Goal: Task Accomplishment & Management: Manage account settings

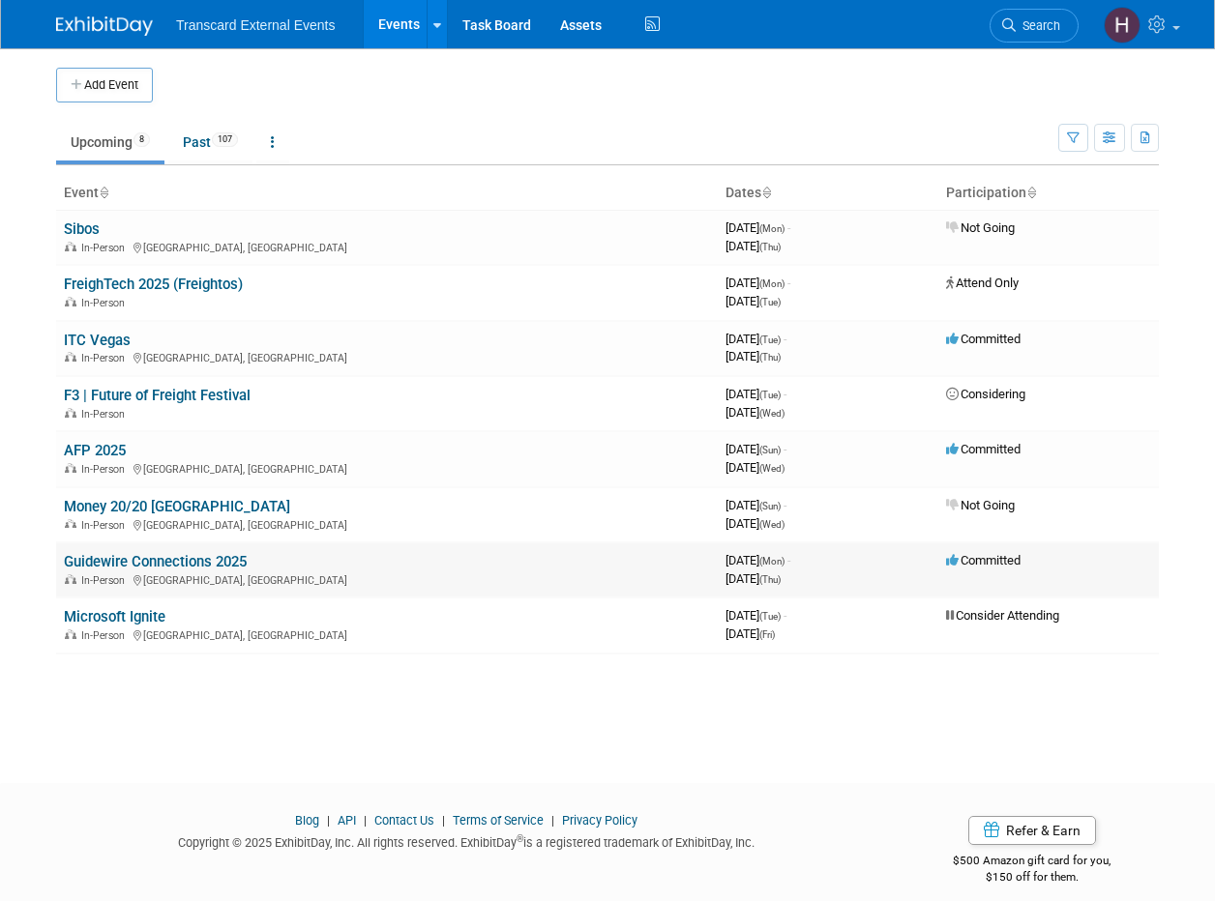
click at [167, 557] on link "Guidewire Connections 2025" at bounding box center [155, 561] width 183 height 17
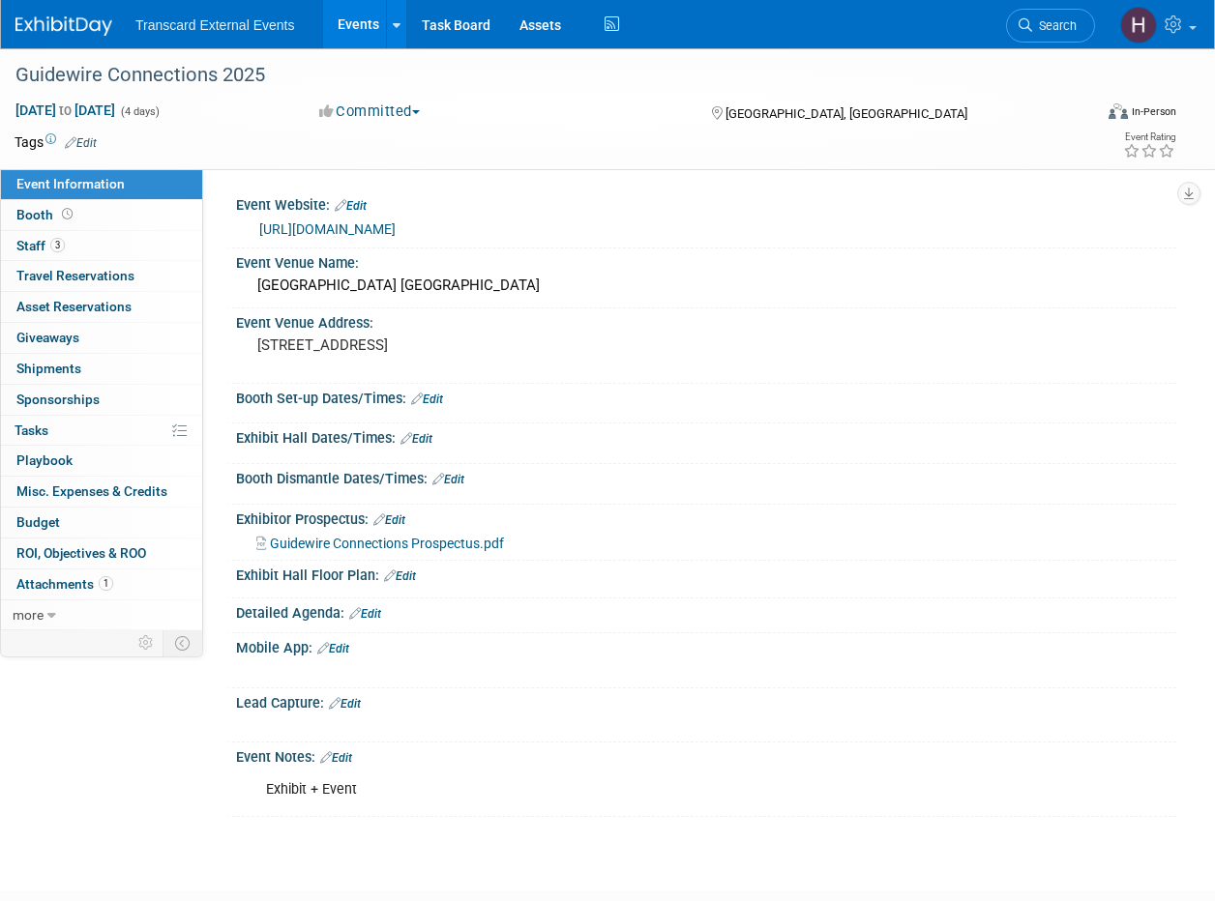
click at [349, 757] on link "Edit" at bounding box center [336, 759] width 32 height 14
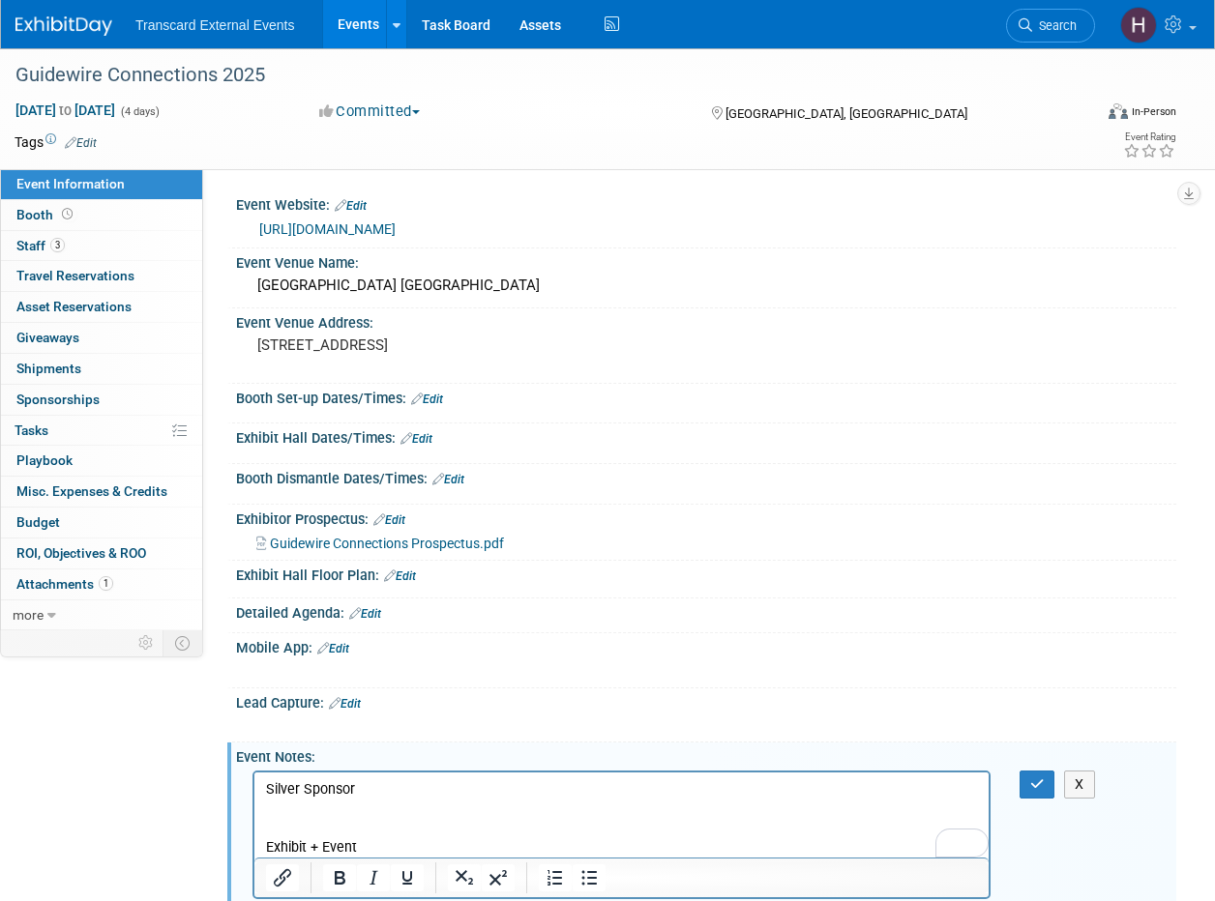
click at [380, 802] on p "To enrich screen reader interactions, please activate Accessibility in Grammarl…" at bounding box center [622, 808] width 712 height 19
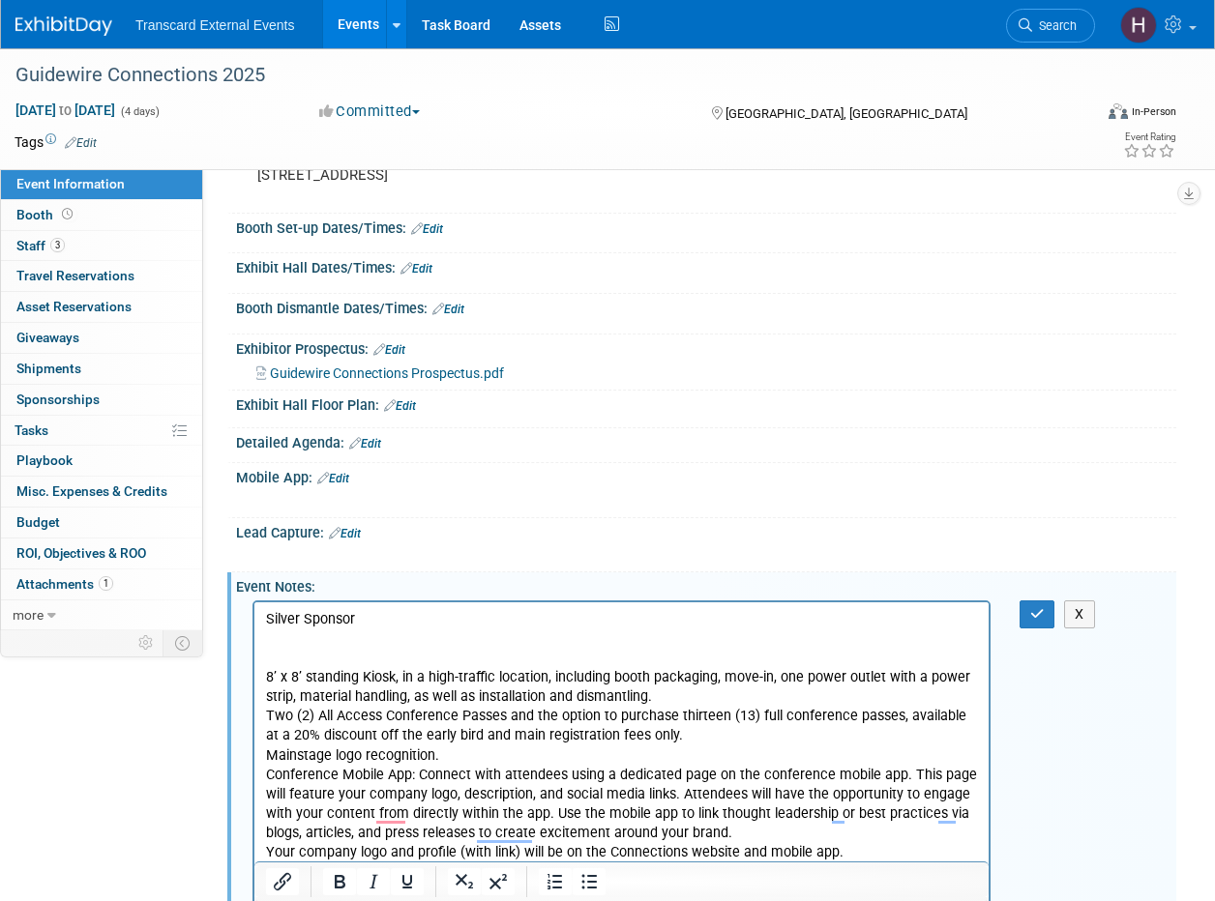
click at [267, 676] on p "8’ x 8’ standing Kiosk, in a high-traffic location, including booth packaging, …" at bounding box center [622, 686] width 712 height 39
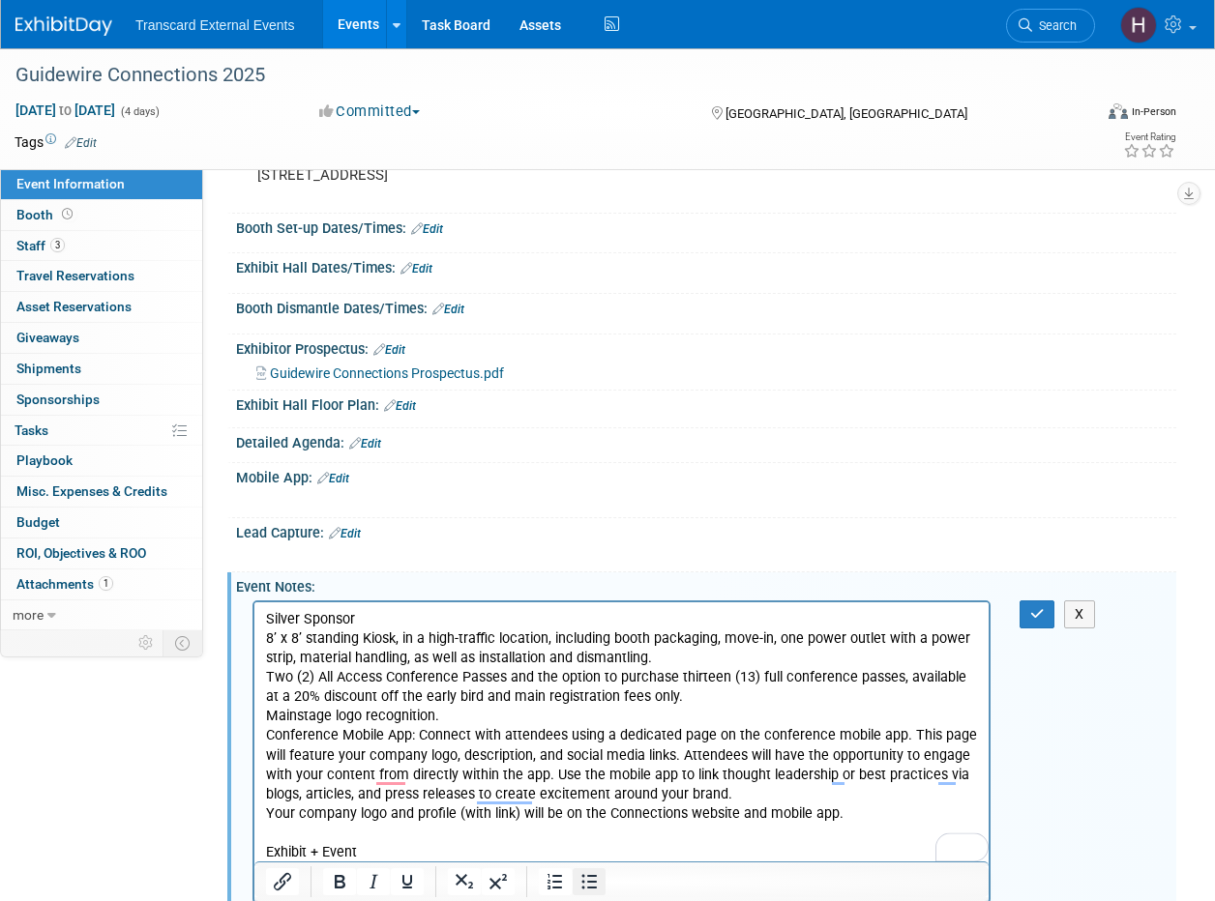
click at [592, 880] on icon "Bullet list" at bounding box center [588, 881] width 23 height 23
click at [264, 672] on html "Silver Sponsor 8’ x 8’ standing Kiosk, in a high-traffic location, including bo…" at bounding box center [621, 732] width 734 height 260
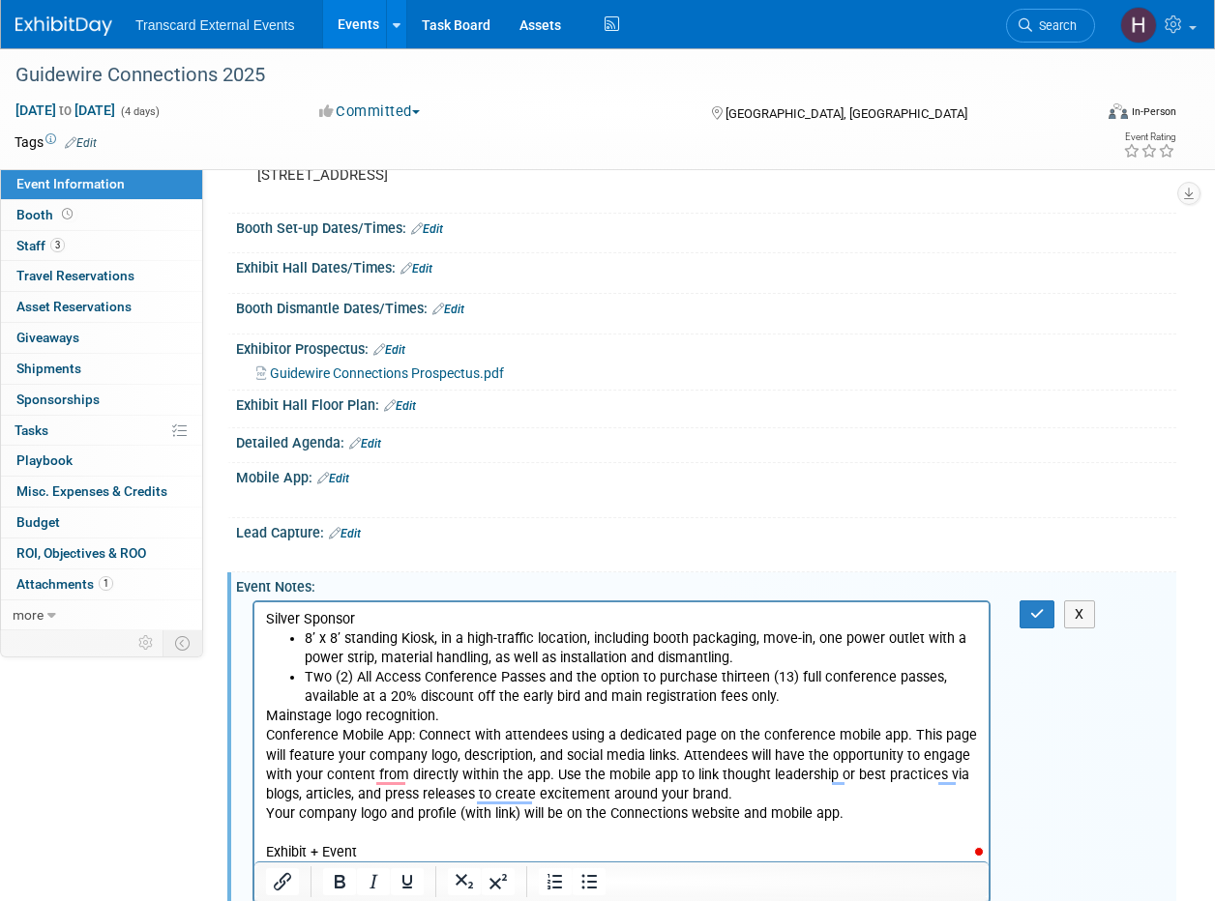
click at [269, 715] on p "Mainstage logo recognition." at bounding box center [622, 715] width 712 height 19
click at [268, 733] on p "Conference Mobile App: Connect with attendees using a dedicated page on the con…" at bounding box center [622, 763] width 712 height 77
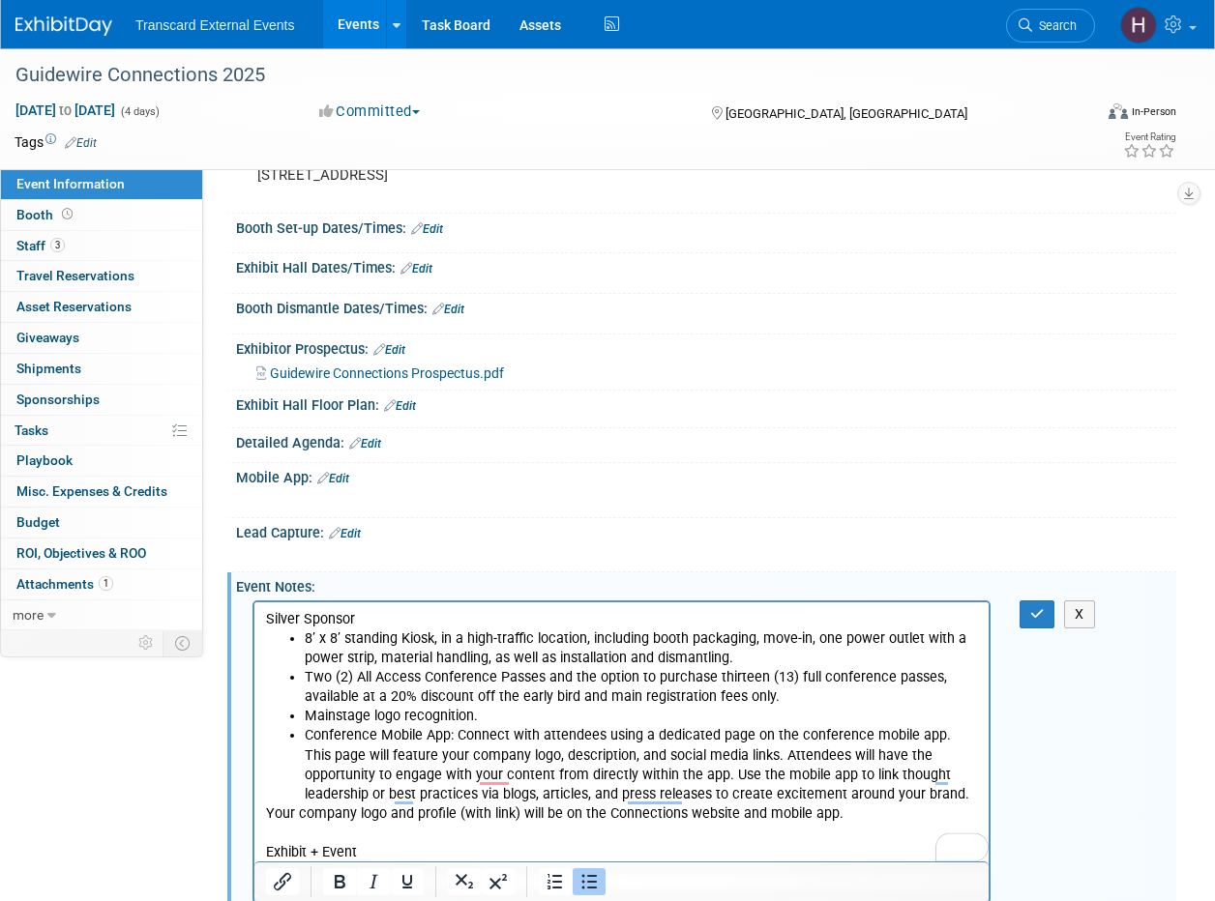
click at [272, 811] on p "Your company logo and profile (with link) will be on the Connections website an…" at bounding box center [622, 813] width 712 height 19
click at [892, 810] on li "Your company logo and profile (with link) will be on the Connections website an…" at bounding box center [641, 813] width 673 height 19
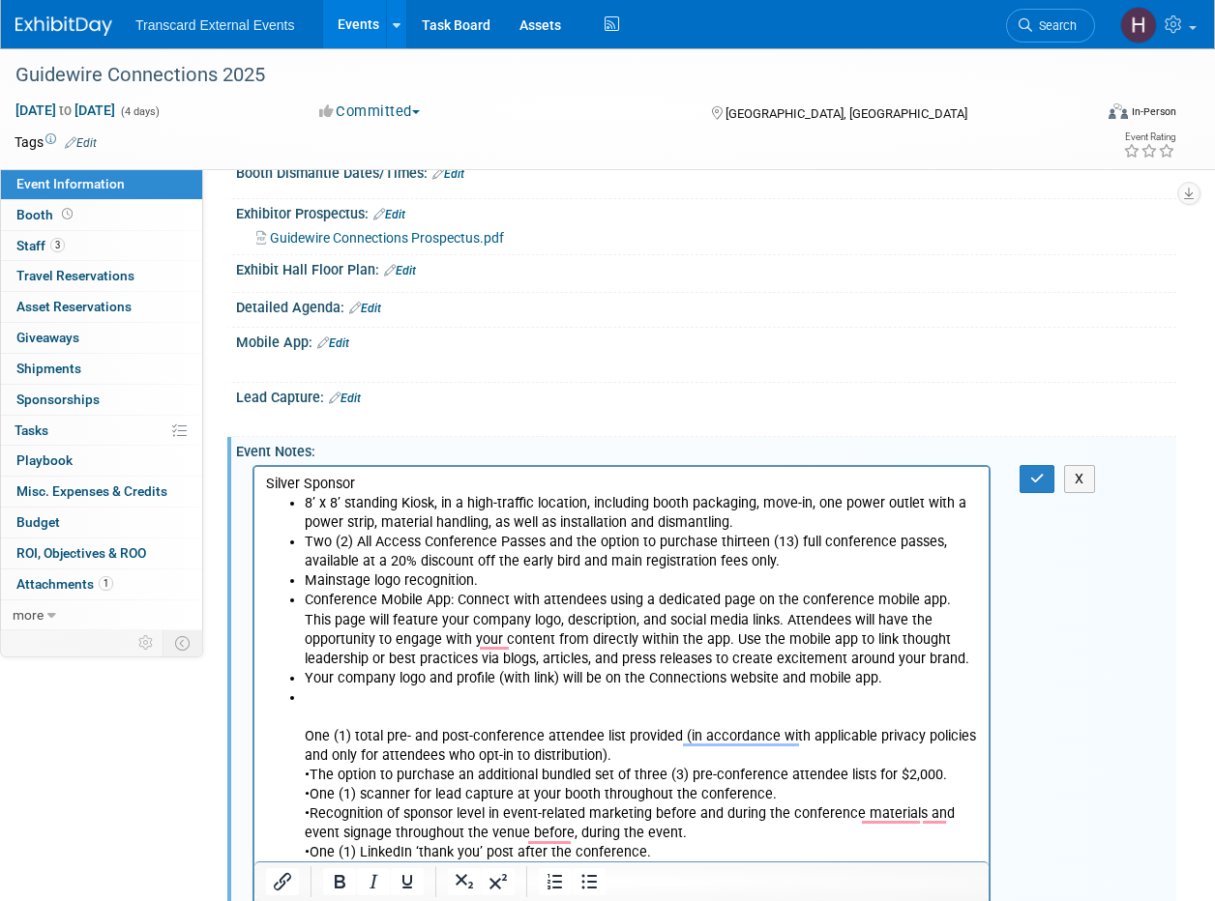
click at [306, 735] on p "One (1) total pre- and post-conference attendee list provided (in accordance wi…" at bounding box center [641, 745] width 673 height 39
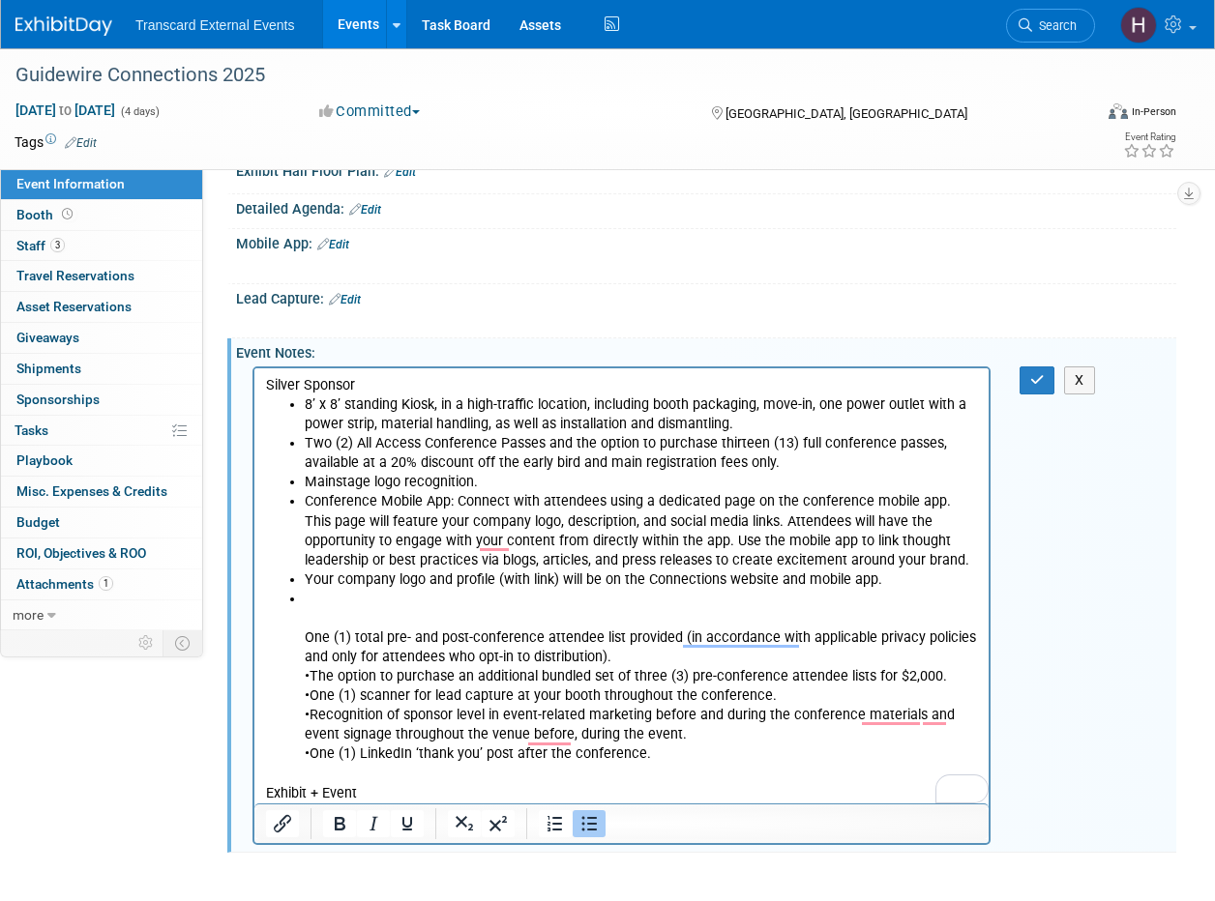
scroll to position [418, 0]
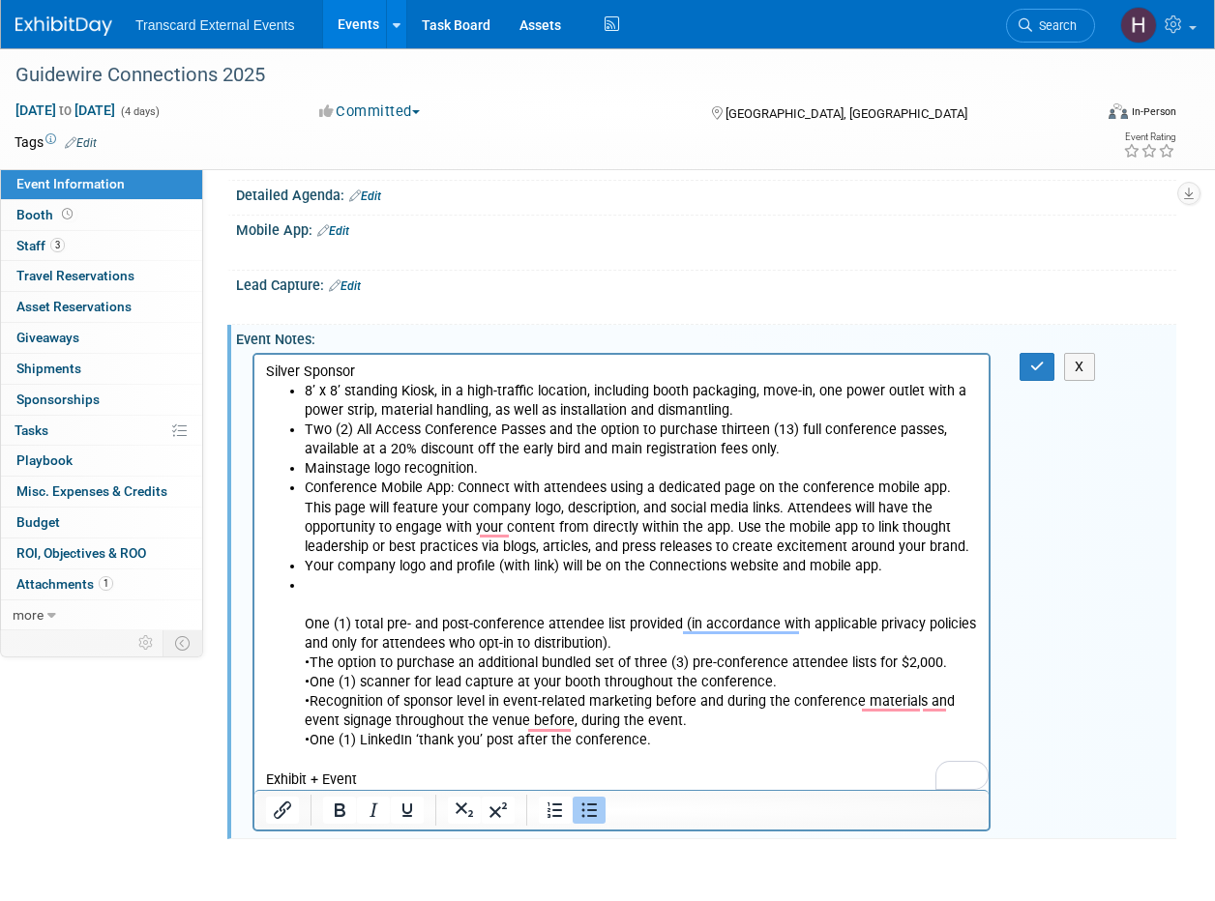
click at [327, 585] on p "To enrich screen reader interactions, please activate Accessibility in Grammarl…" at bounding box center [641, 584] width 673 height 19
click at [303, 623] on ul "8’ x 8’ standing Kiosk, in a high-traffic location, including booth packaging, …" at bounding box center [622, 565] width 712 height 369
click at [594, 808] on icon "Bullet list" at bounding box center [589, 810] width 15 height 15
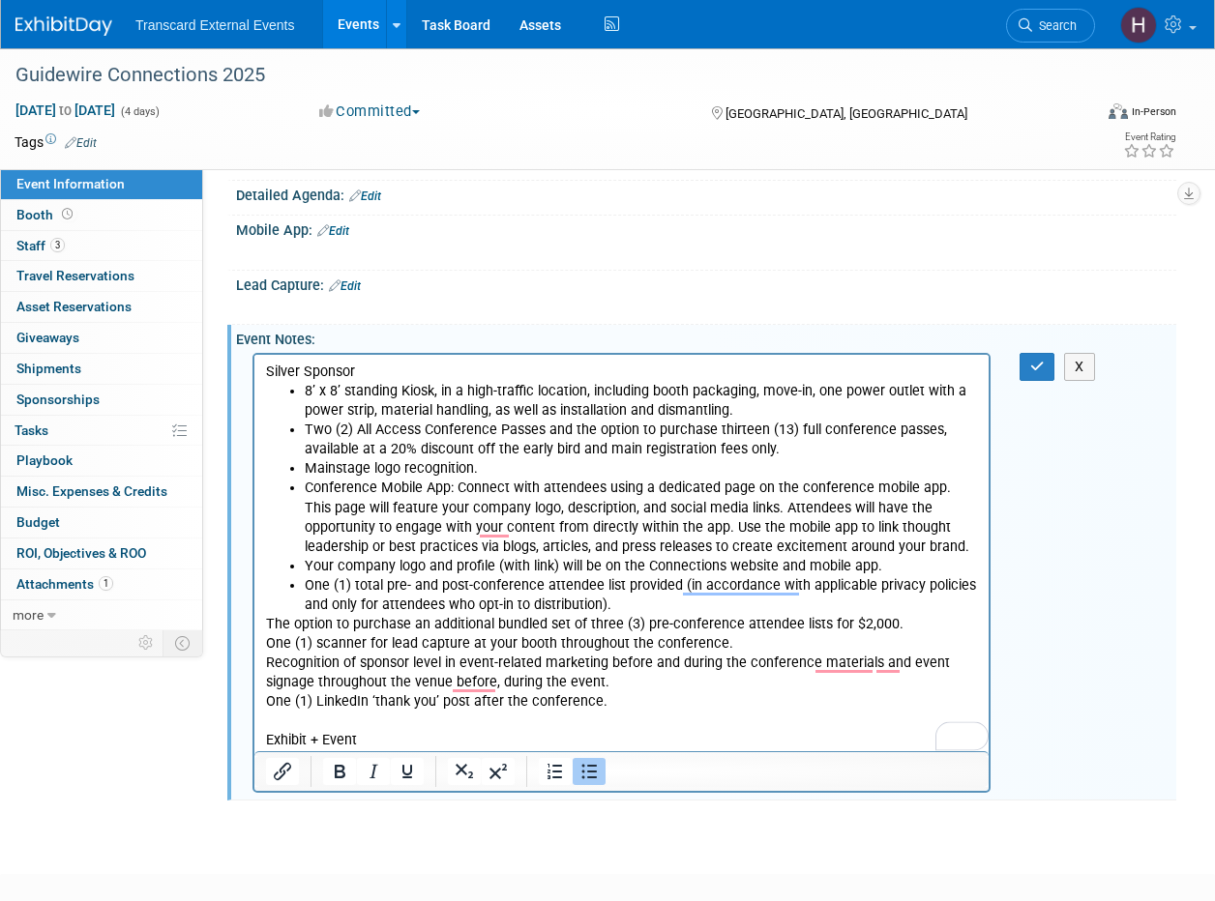
click at [268, 620] on p "The option to purchase an additional bundled set of three (3) pre-conference at…" at bounding box center [622, 623] width 712 height 19
click at [266, 643] on p "One (1) scanner for lead capture at your booth throughout the conference." at bounding box center [622, 643] width 712 height 19
click at [265, 663] on body "Silver Sponsor 8’ x 8’ standing Kiosk, in a high-traffic location, including bo…" at bounding box center [622, 556] width 714 height 389
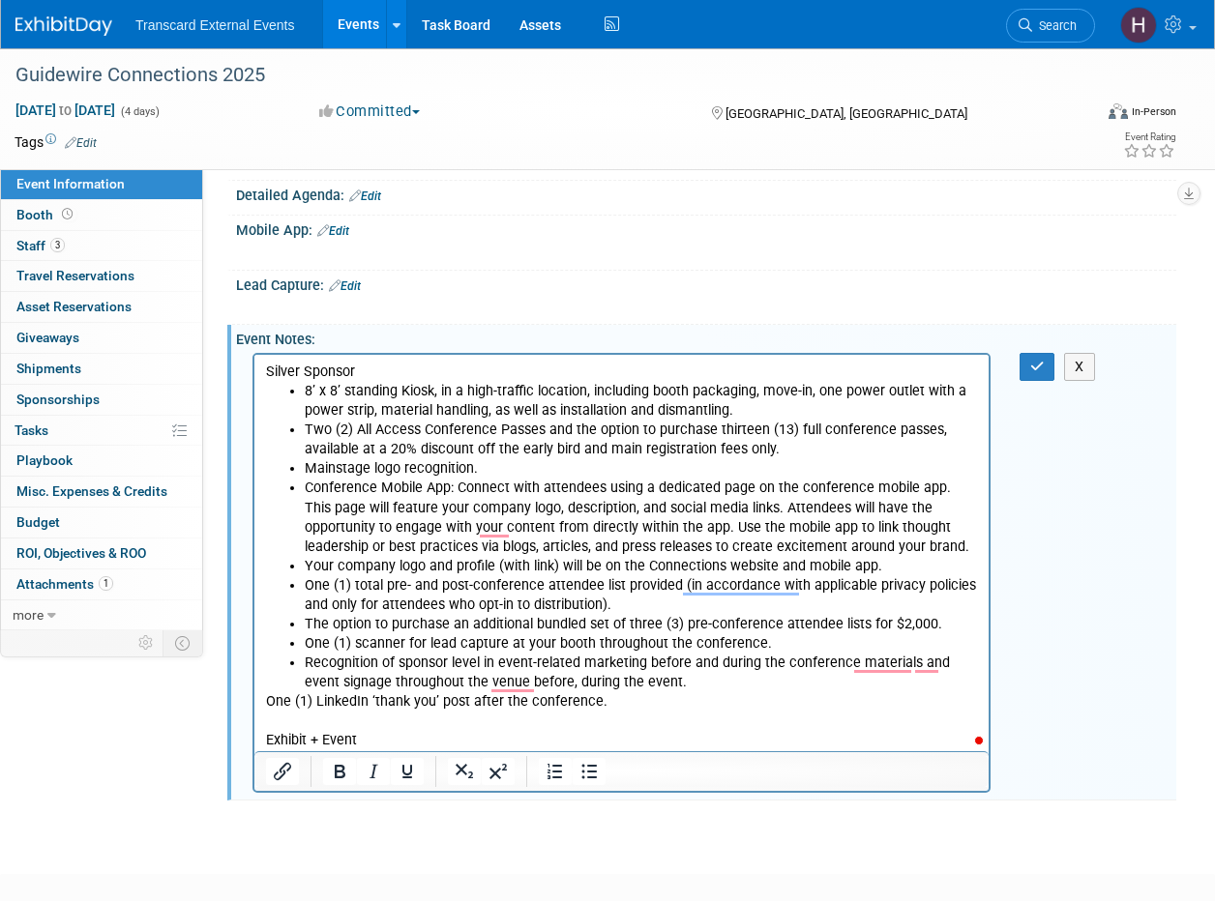
click at [266, 694] on p "One (1) LinkedIn ‘thank you’ post after the conference." at bounding box center [622, 701] width 712 height 19
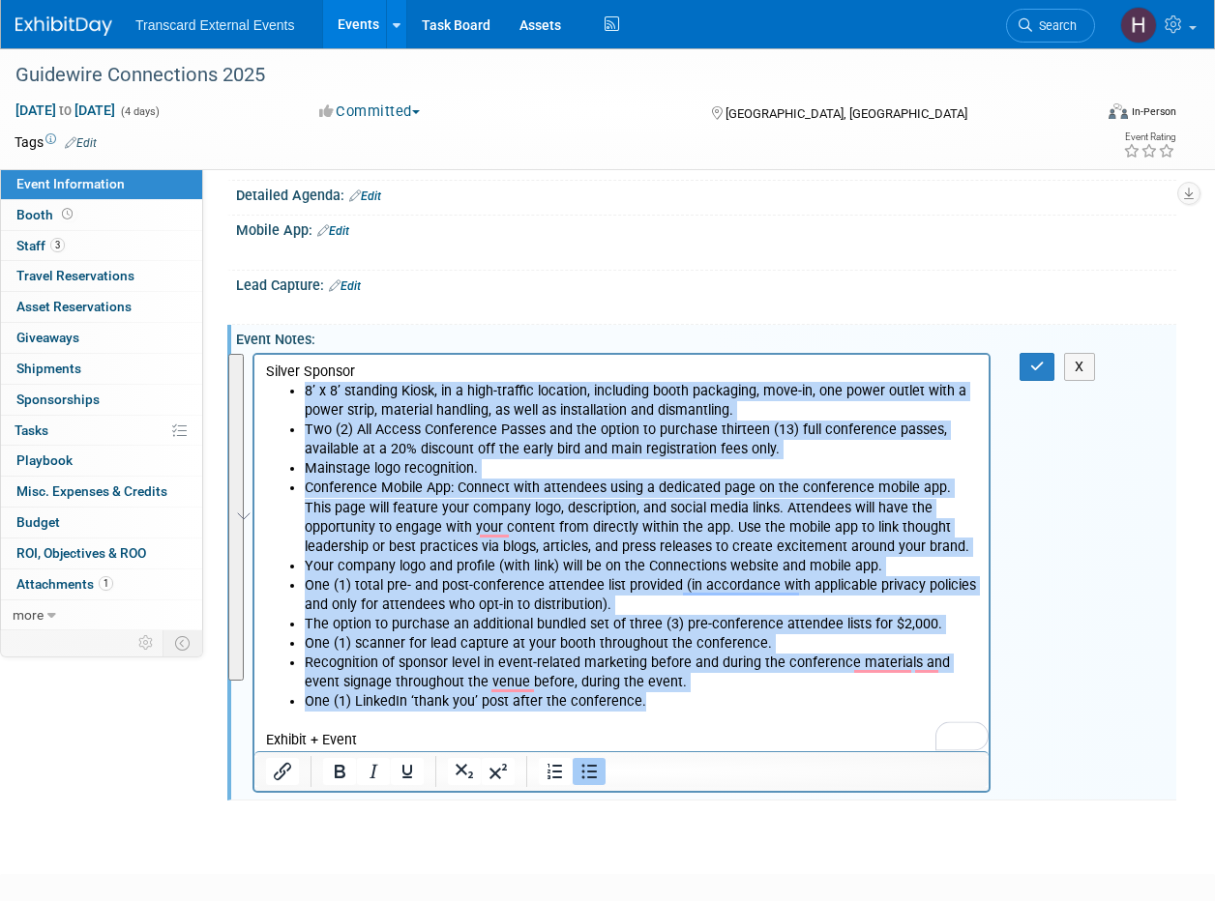
drag, startPoint x: 639, startPoint y: 704, endPoint x: 285, endPoint y: 383, distance: 477.9
click at [285, 383] on ul "8’ x 8’ standing Kiosk, in a high-traffic location, including booth packaging, …" at bounding box center [622, 546] width 712 height 330
copy ul "8’ x 8’ standing Kiosk, in a high-traffic location, including booth packaging, …"
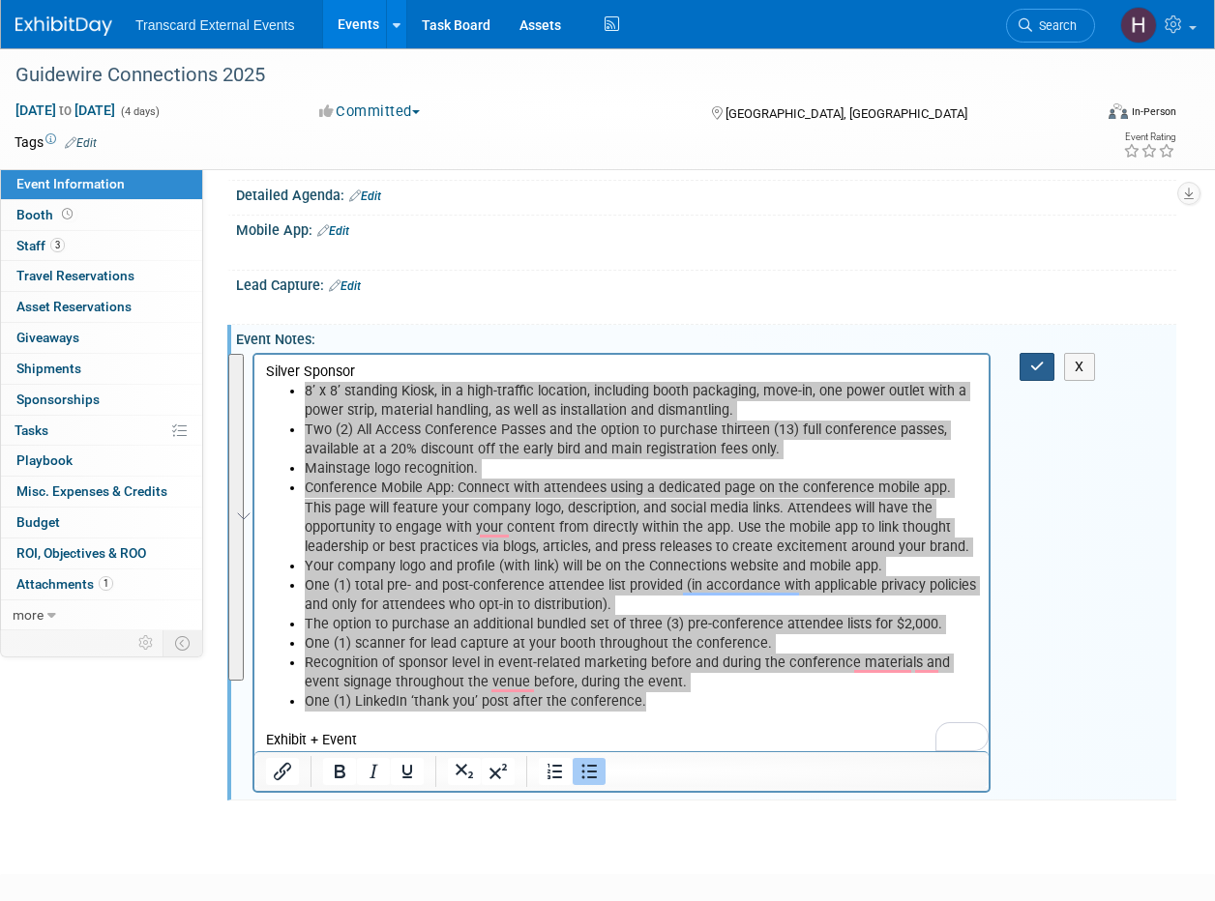
click at [1040, 361] on icon "button" at bounding box center [1037, 367] width 15 height 14
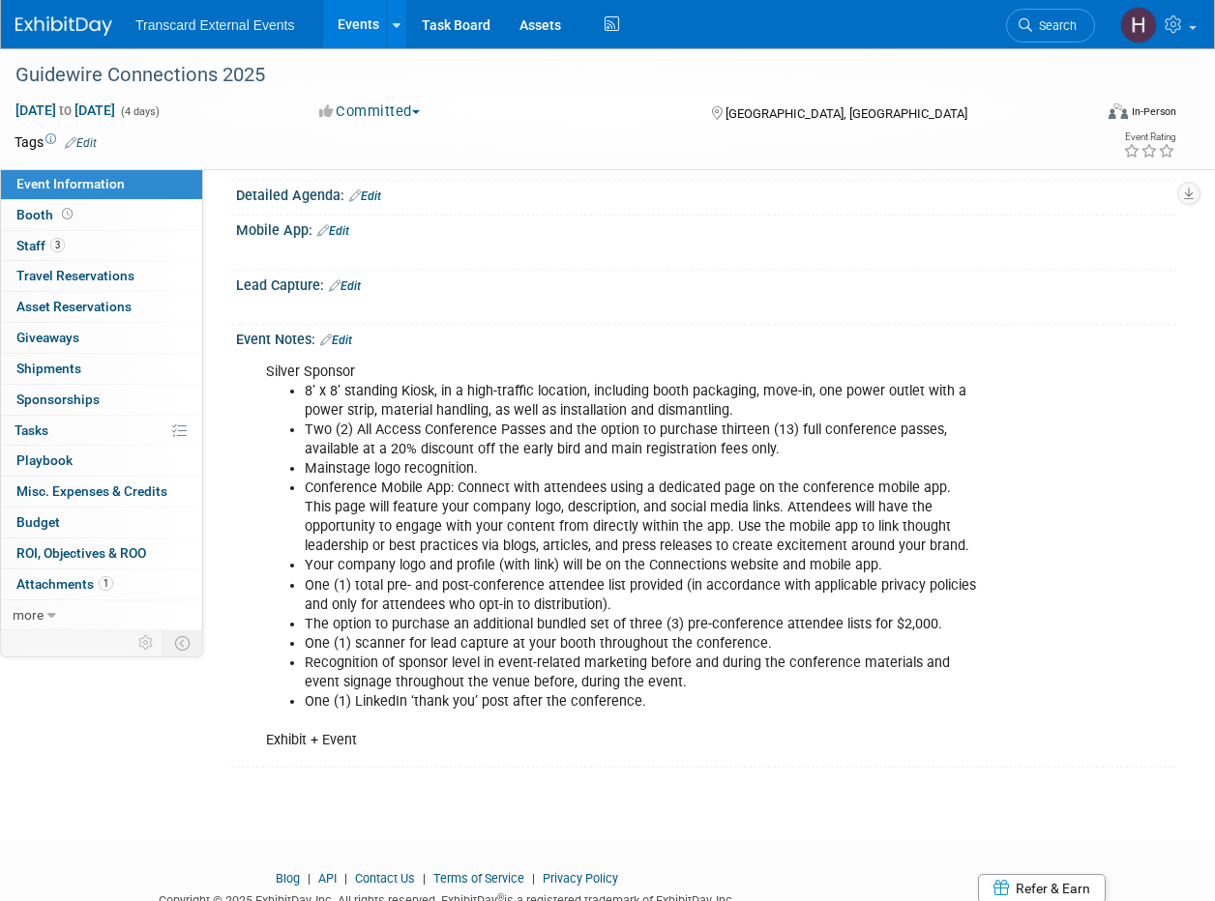
scroll to position [0, 0]
